Goal: Check status: Check status

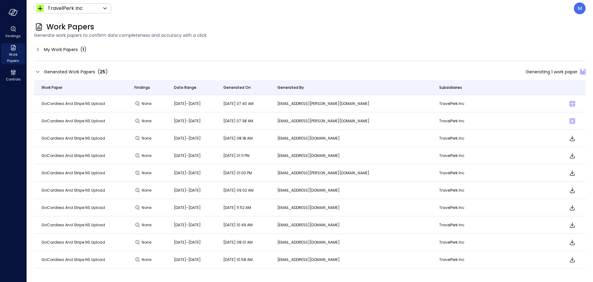
click at [572, 102] on div "Sliding puzzle loader" at bounding box center [573, 102] width 2 height 2
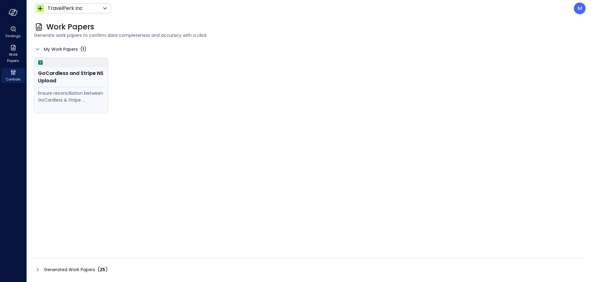
click at [51, 75] on div "GoCardless and Stripe NS Upload" at bounding box center [71, 77] width 66 height 15
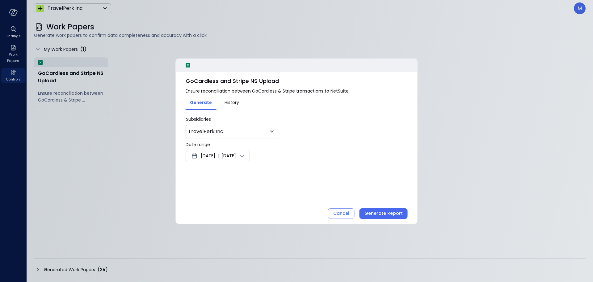
click at [235, 100] on span "History" at bounding box center [232, 102] width 15 height 7
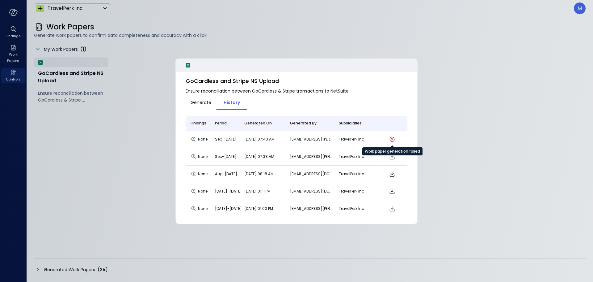
click at [391, 136] on icon "Work paper generation failed" at bounding box center [391, 138] width 7 height 7
click at [292, 138] on p "[EMAIL_ADDRESS][DOMAIN_NAME]" at bounding box center [312, 139] width 44 height 6
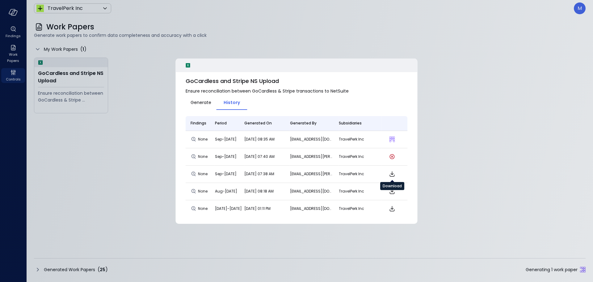
click at [389, 174] on icon "Download" at bounding box center [391, 173] width 7 height 7
click at [390, 157] on icon "Work paper generation failed" at bounding box center [391, 156] width 7 height 7
click at [190, 66] on icon at bounding box center [188, 65] width 4 height 4
click at [187, 67] on icon at bounding box center [188, 65] width 7 height 7
click at [187, 66] on icon at bounding box center [188, 65] width 4 height 4
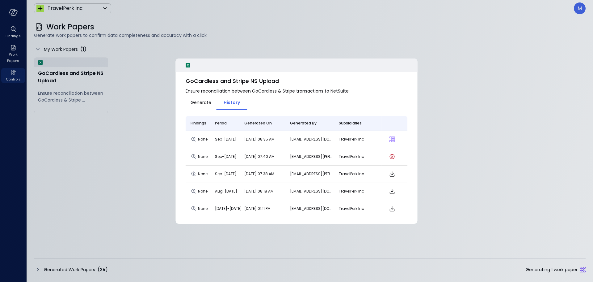
click at [92, 269] on div at bounding box center [296, 141] width 593 height 282
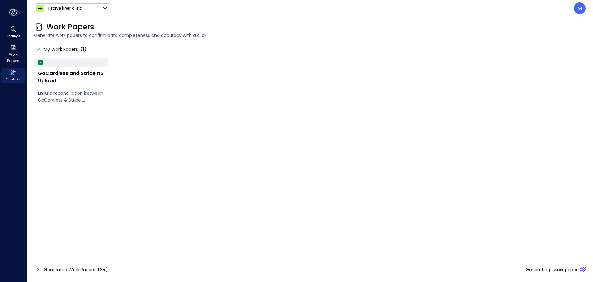
click at [96, 268] on div "Generated Work Papers ( 25 )" at bounding box center [76, 268] width 64 height 7
click at [74, 277] on div "Work Papers Generate work papers to confirm data completeness and accuracy with…" at bounding box center [310, 149] width 567 height 265
click at [76, 270] on span "Generated Work Papers" at bounding box center [69, 269] width 51 height 7
